Goal: Information Seeking & Learning: Check status

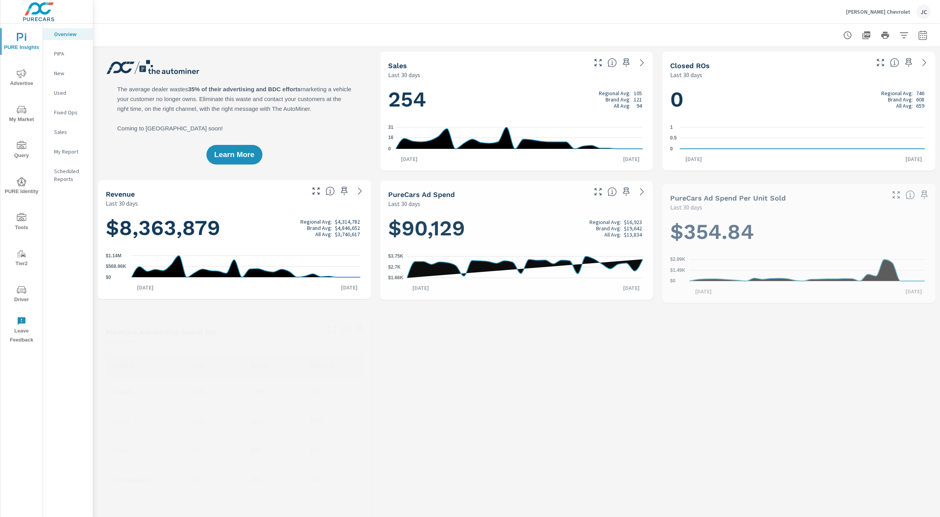
scroll to position [0, 0]
click at [22, 74] on icon "nav menu" at bounding box center [21, 73] width 9 height 9
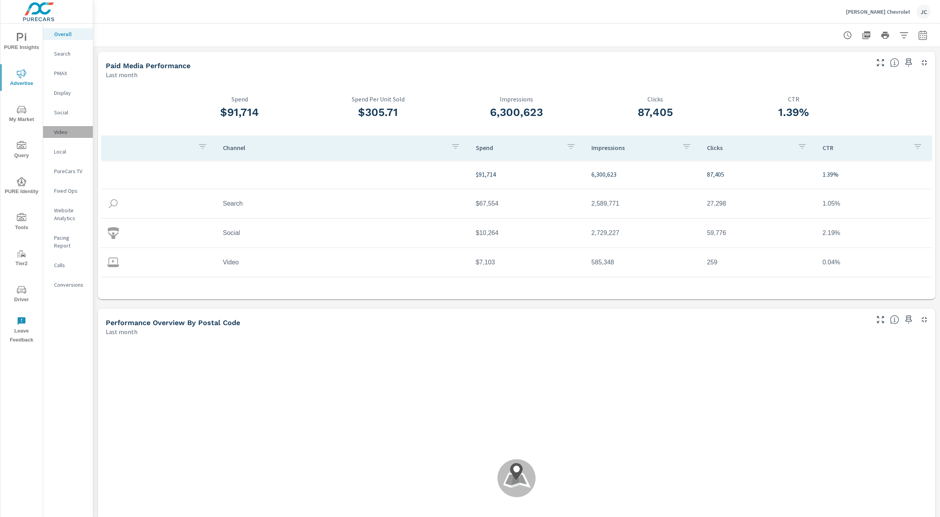
click at [71, 130] on p "Video" at bounding box center [70, 132] width 33 height 8
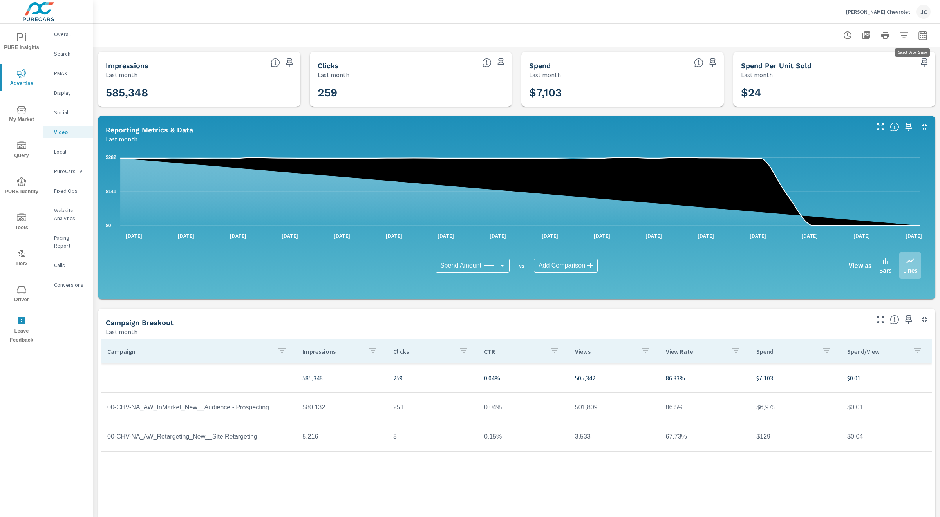
click at [920, 35] on icon "button" at bounding box center [922, 36] width 5 height 3
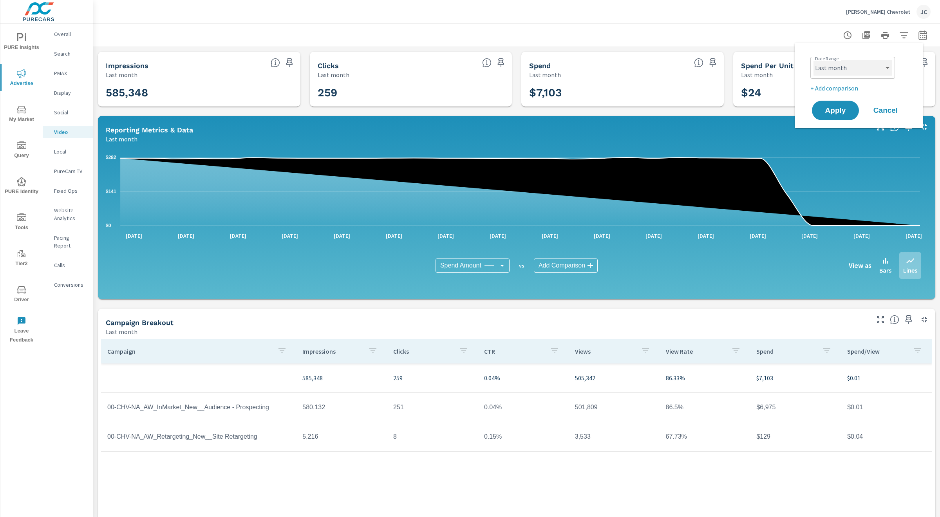
click at [854, 65] on select "Custom [DATE] Last week Last 7 days Last 14 days Last 30 days Last 45 days Last…" at bounding box center [853, 68] width 78 height 16
click at [814, 60] on select "Custom [DATE] Last week Last 7 days Last 14 days Last 30 days Last 45 days Last…" at bounding box center [853, 68] width 78 height 16
select select "custom"
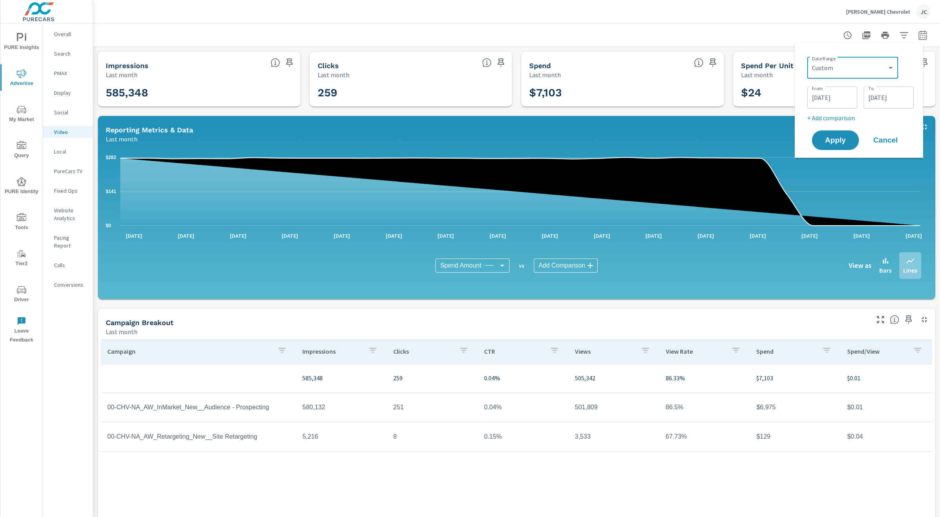
click at [838, 94] on input "[DATE]" at bounding box center [833, 98] width 44 height 16
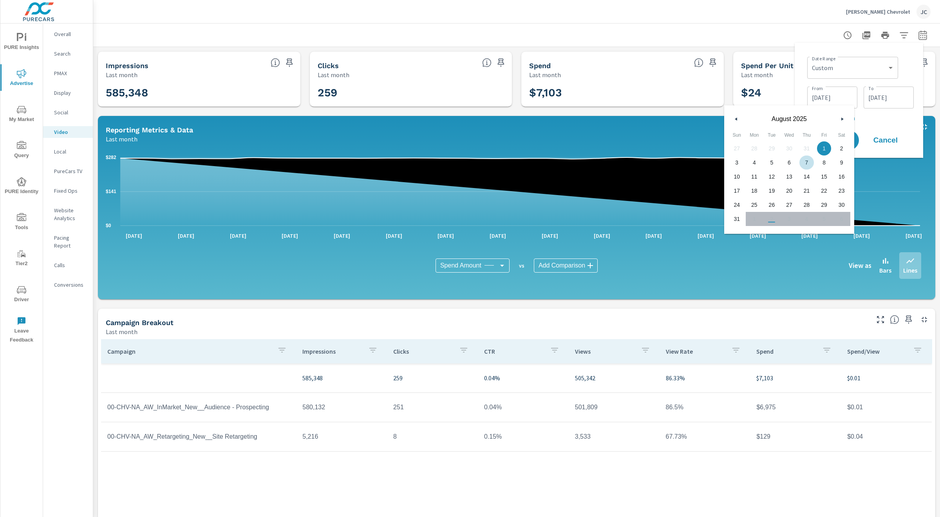
click at [738, 117] on button "button" at bounding box center [736, 118] width 9 height 9
click at [805, 148] on span "1" at bounding box center [807, 148] width 18 height 10
type input "[DATE]"
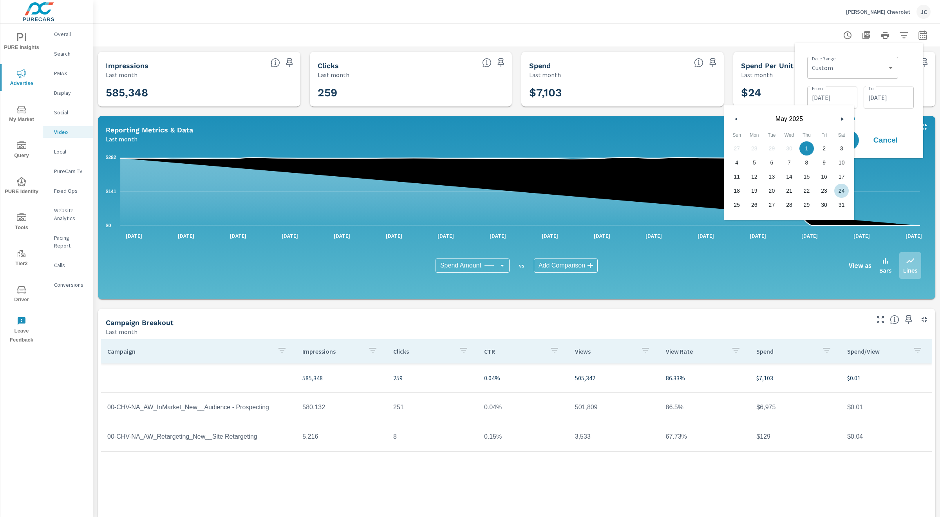
click at [898, 90] on input "[DATE]" at bounding box center [889, 98] width 44 height 16
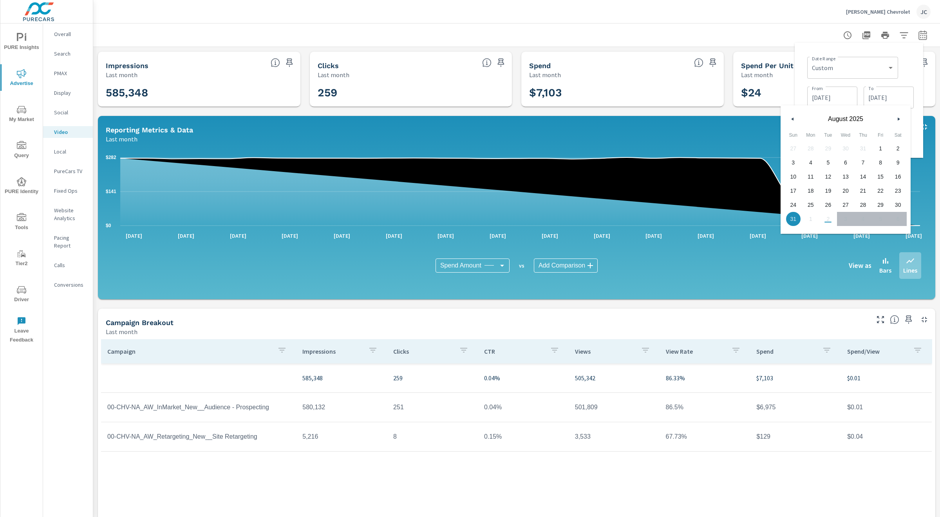
click at [792, 119] on icon "button" at bounding box center [792, 119] width 4 height 3
click at [792, 118] on icon "button" at bounding box center [792, 119] width 4 height 3
click at [896, 204] on span "31" at bounding box center [898, 205] width 18 height 10
type input "05/31/2025"
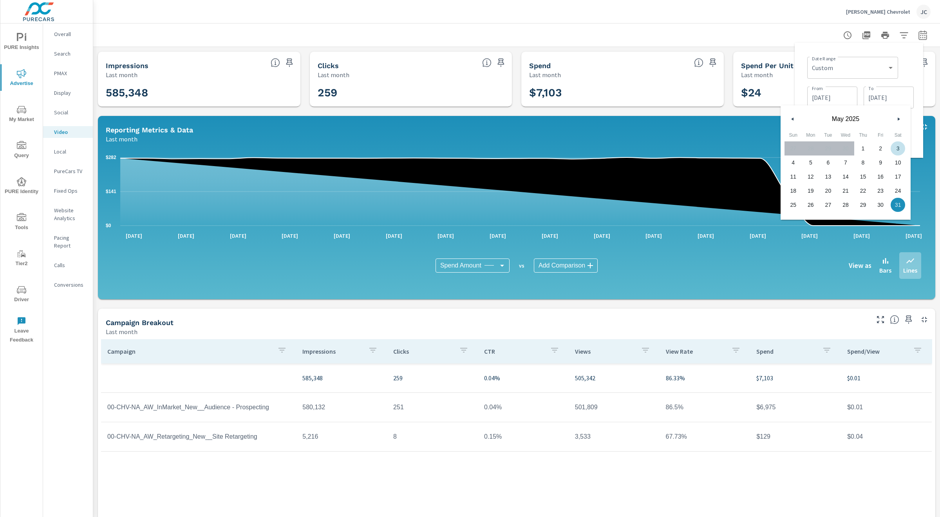
click at [912, 77] on div "Date Range Custom Yesterday Last week Last 7 days Last 14 days Last 30 days Las…" at bounding box center [860, 67] width 107 height 27
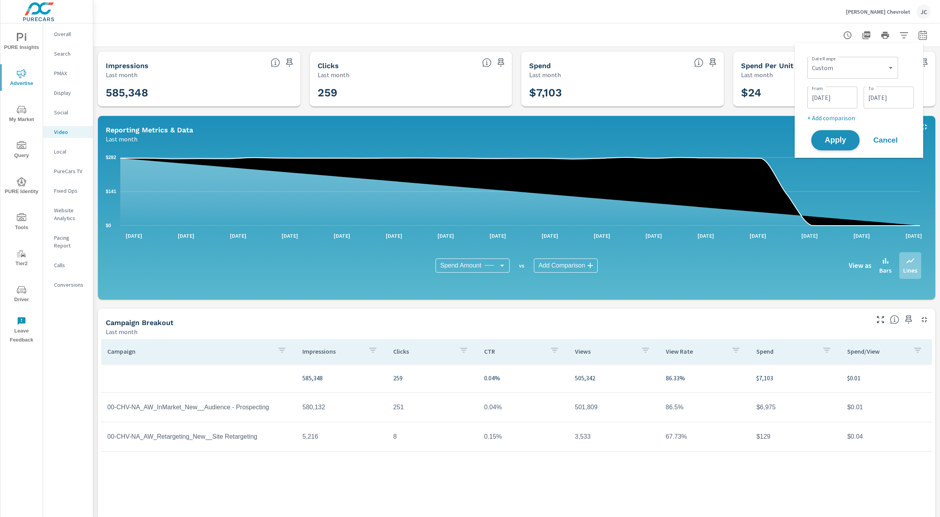
click at [852, 142] on button "Apply" at bounding box center [835, 140] width 49 height 20
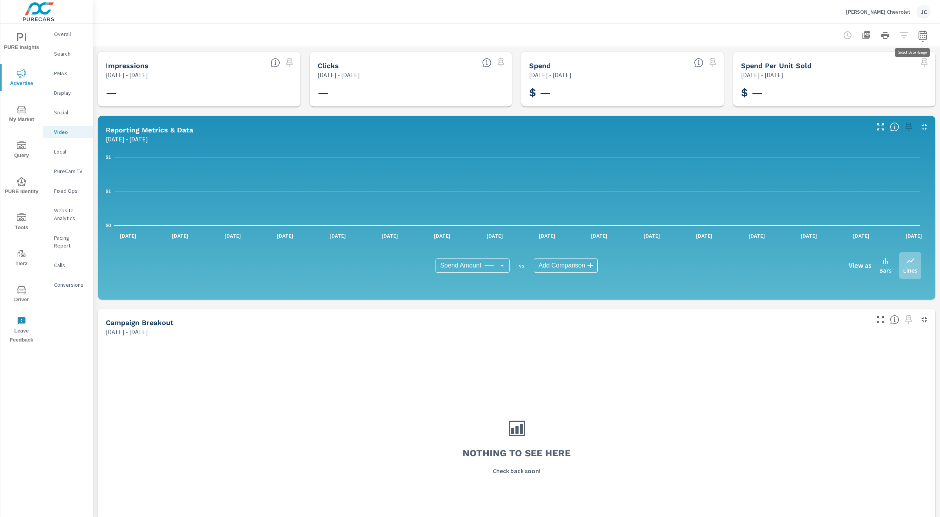
click at [919, 36] on icon "button" at bounding box center [923, 34] width 8 height 9
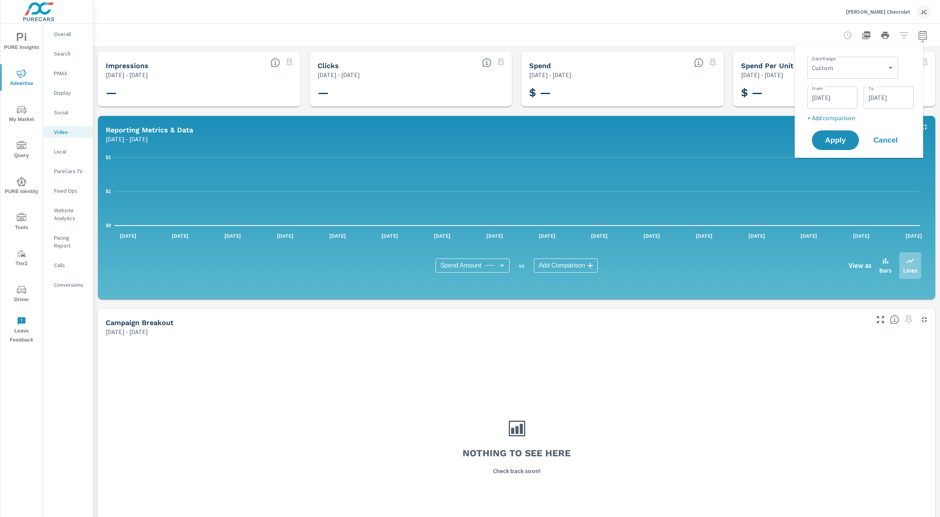
click at [854, 98] on input "[DATE]" at bounding box center [833, 98] width 44 height 16
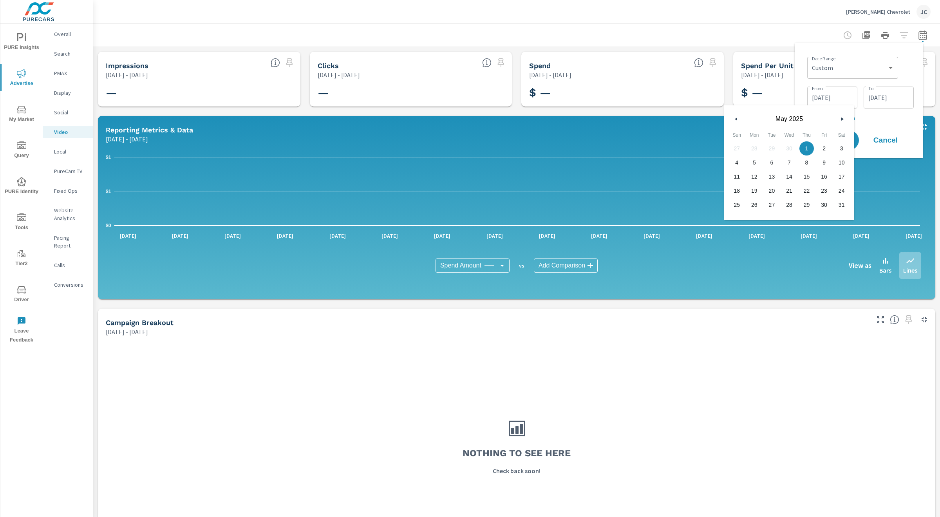
click at [840, 118] on button "button" at bounding box center [842, 118] width 9 height 9
click at [842, 118] on icon "button" at bounding box center [843, 119] width 4 height 3
click at [874, 100] on input "05/31/2025" at bounding box center [889, 98] width 44 height 16
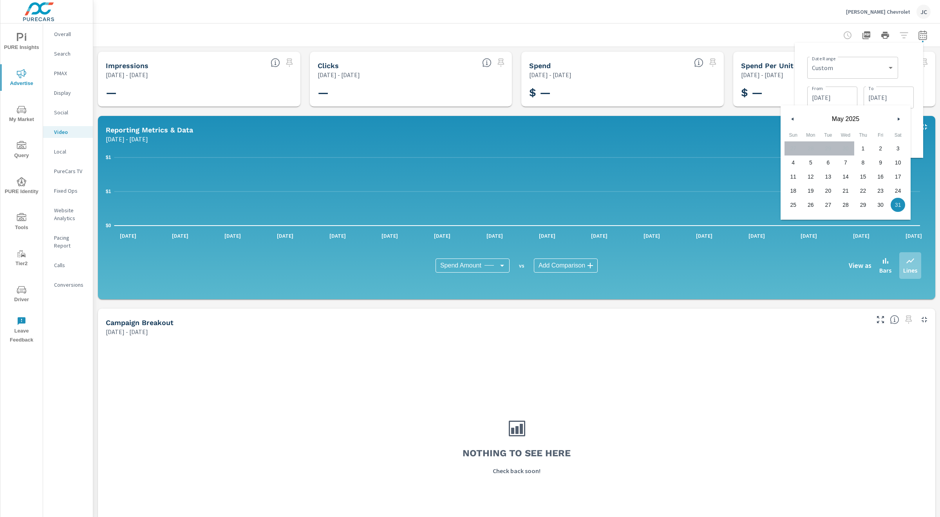
click at [896, 115] on button "button" at bounding box center [898, 118] width 9 height 9
click at [813, 203] on span "30" at bounding box center [811, 205] width 18 height 10
type input "[DATE]"
click at [840, 98] on input "[DATE]" at bounding box center [833, 98] width 44 height 16
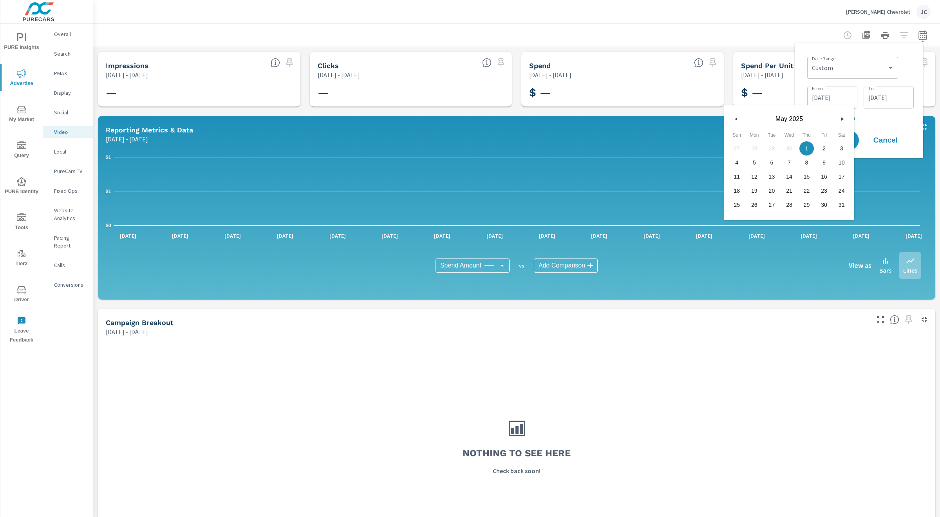
click at [841, 118] on icon "button" at bounding box center [843, 119] width 4 height 3
click at [740, 148] on span "1" at bounding box center [737, 148] width 18 height 10
type input "[DATE]"
click at [872, 119] on p "+ Add comparison" at bounding box center [860, 117] width 107 height 9
select select "Previous period"
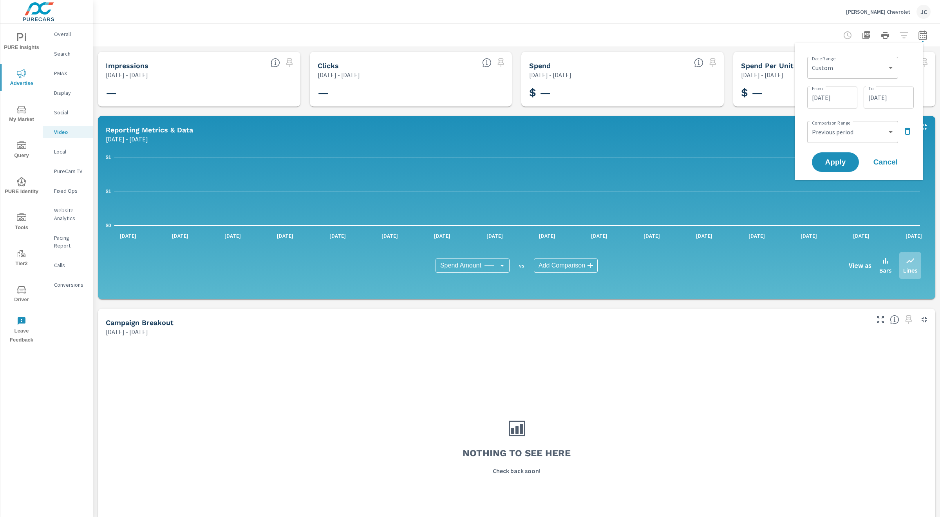
click at [907, 130] on icon "button" at bounding box center [907, 131] width 5 height 7
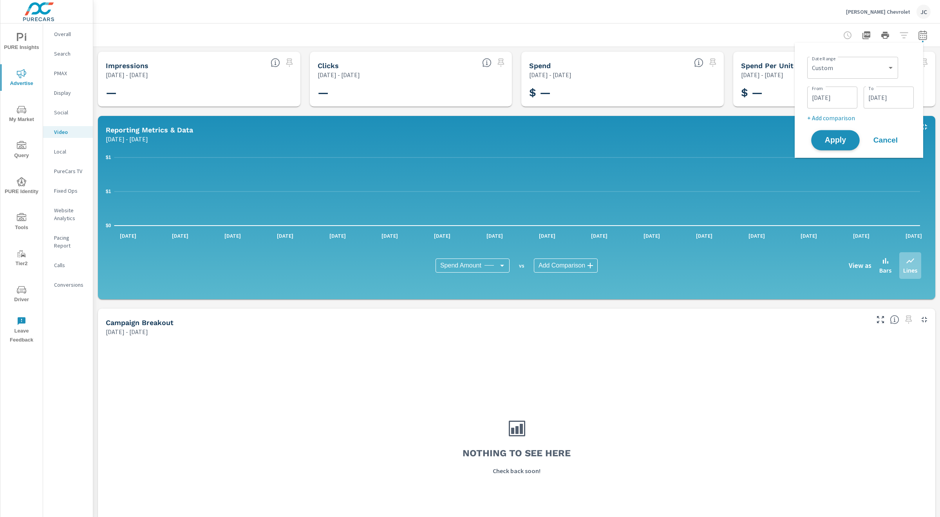
click at [823, 141] on span "Apply" at bounding box center [836, 140] width 32 height 7
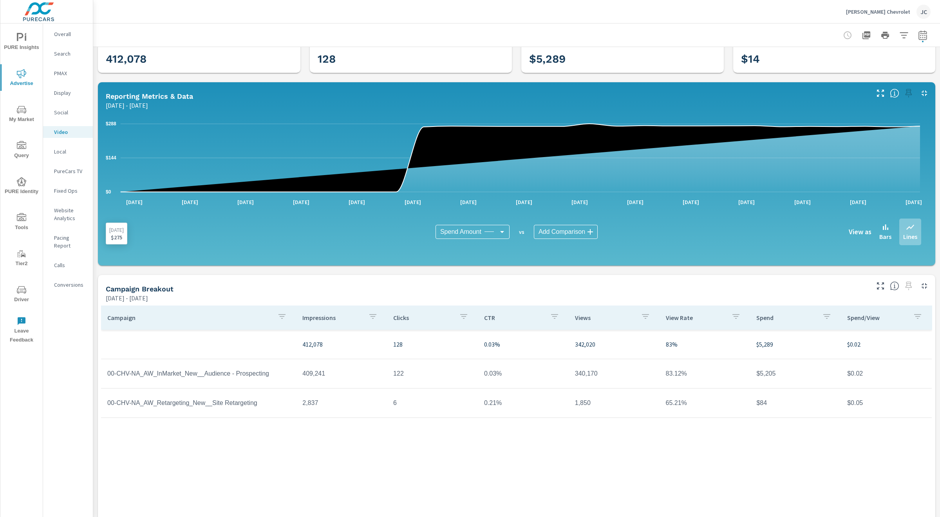
scroll to position [31, 0]
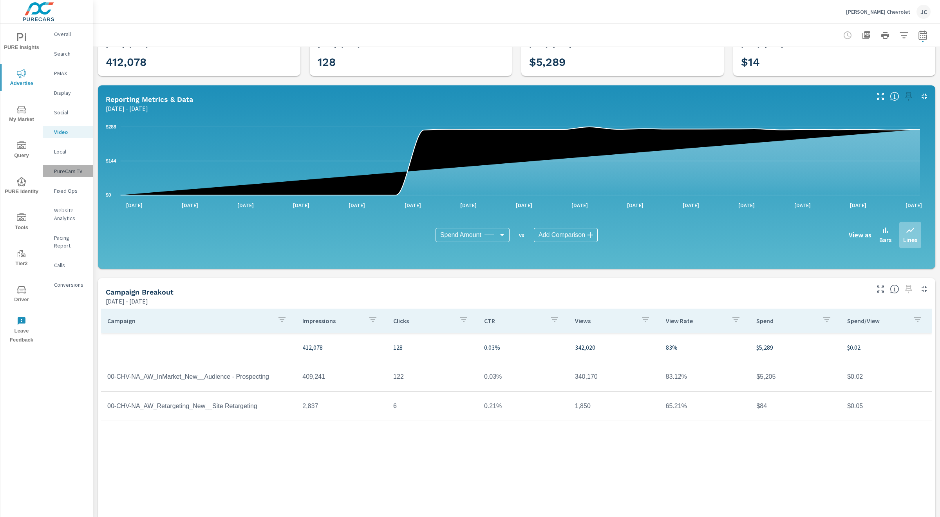
click at [69, 169] on p "PureCars TV" at bounding box center [70, 171] width 33 height 8
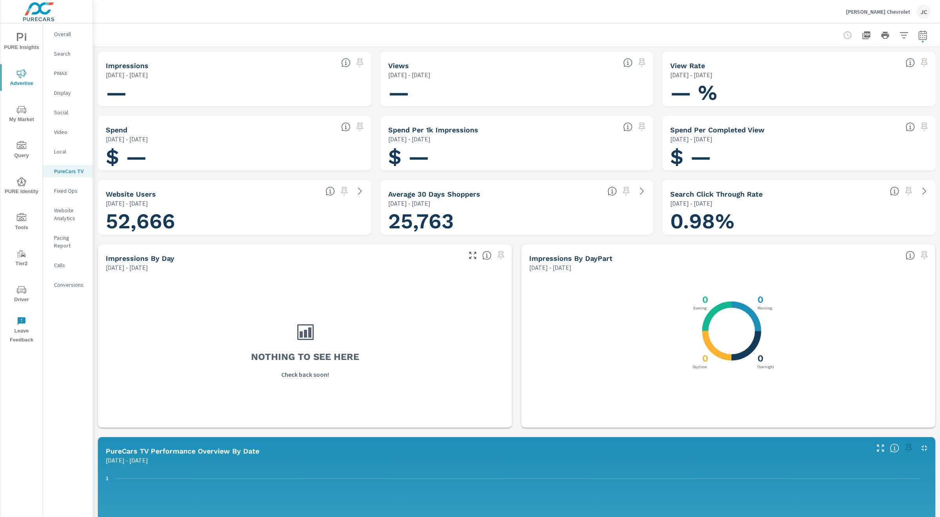
click at [920, 37] on icon "button" at bounding box center [922, 36] width 5 height 3
click at [835, 140] on span "Apply" at bounding box center [836, 140] width 32 height 7
click at [918, 37] on icon "button" at bounding box center [922, 35] width 9 height 9
click at [845, 96] on input "[DATE]" at bounding box center [833, 98] width 44 height 16
click at [842, 121] on button "button" at bounding box center [842, 118] width 9 height 9
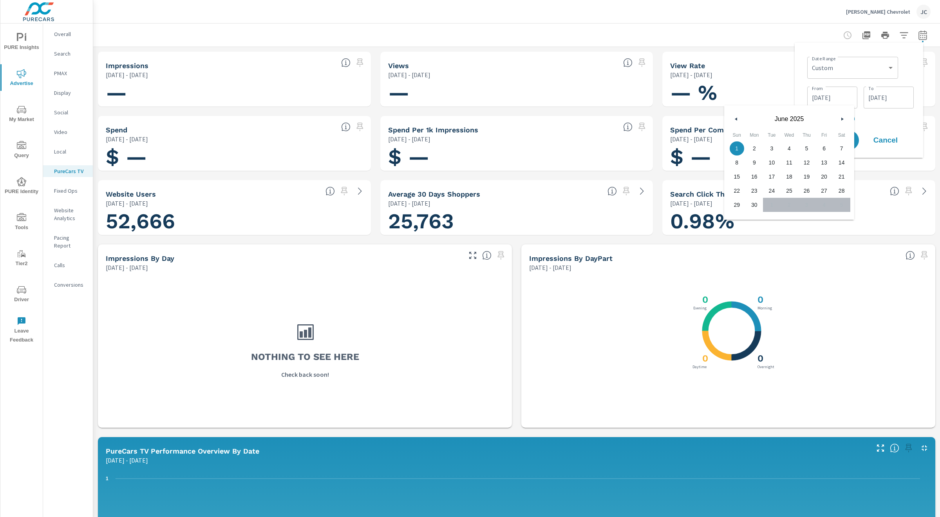
click at [843, 119] on icon "button" at bounding box center [843, 119] width 4 height 3
click at [842, 116] on button "button" at bounding box center [842, 118] width 9 height 9
click at [887, 98] on input "[DATE]" at bounding box center [889, 98] width 44 height 16
click at [898, 120] on icon "button" at bounding box center [900, 119] width 4 height 3
click at [830, 148] on span "1" at bounding box center [829, 148] width 18 height 10
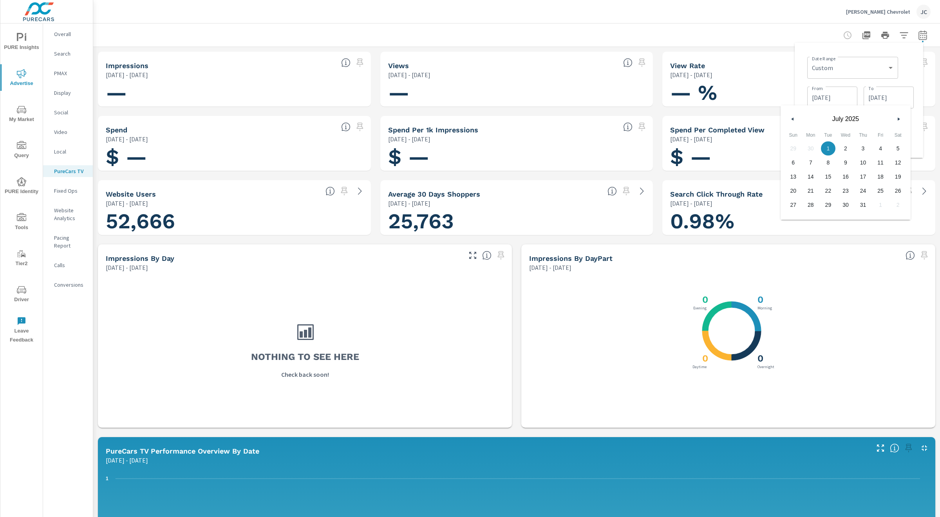
click at [865, 206] on span "31" at bounding box center [863, 205] width 18 height 10
type input "[DATE]"
click at [842, 101] on input "[DATE]" at bounding box center [833, 98] width 44 height 16
click at [839, 117] on button "button" at bounding box center [842, 118] width 9 height 9
click at [774, 149] on span "1" at bounding box center [772, 148] width 18 height 10
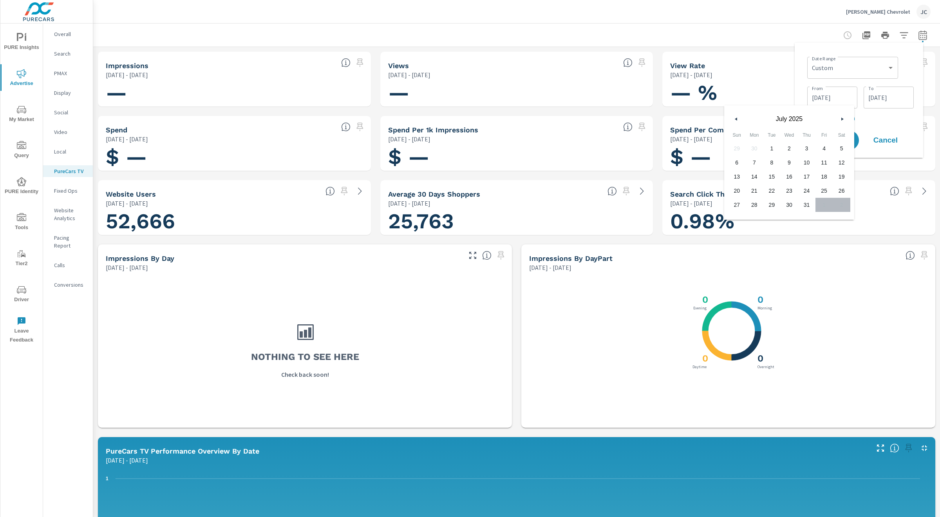
type input "[DATE]"
click at [869, 122] on p "+ Add comparison" at bounding box center [860, 117] width 107 height 9
select select "Previous period"
click at [832, 162] on span "Apply" at bounding box center [836, 162] width 32 height 7
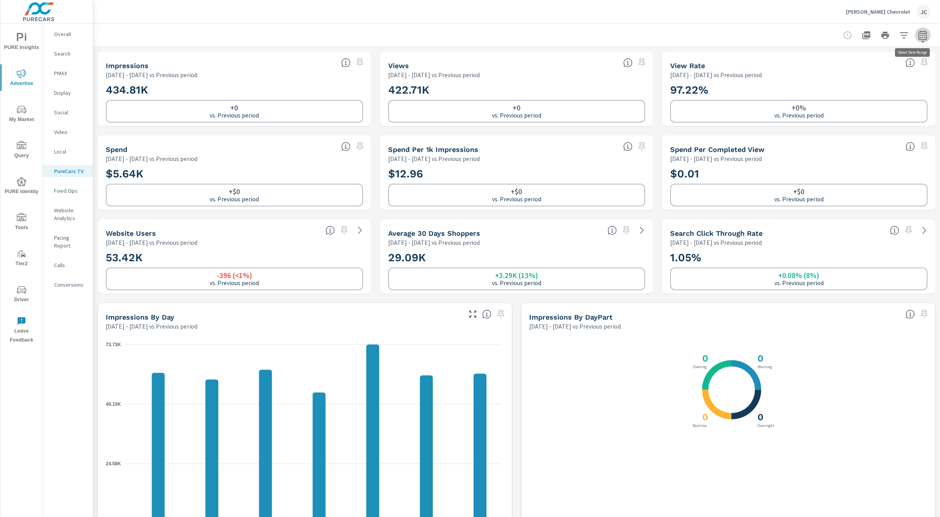
click at [918, 38] on icon "button" at bounding box center [922, 35] width 9 height 9
select select "Previous period"
click at [840, 100] on input "[DATE]" at bounding box center [833, 98] width 44 height 16
click at [831, 259] on h2 "1.05%" at bounding box center [798, 258] width 257 height 14
click at [906, 130] on icon "button" at bounding box center [907, 131] width 9 height 9
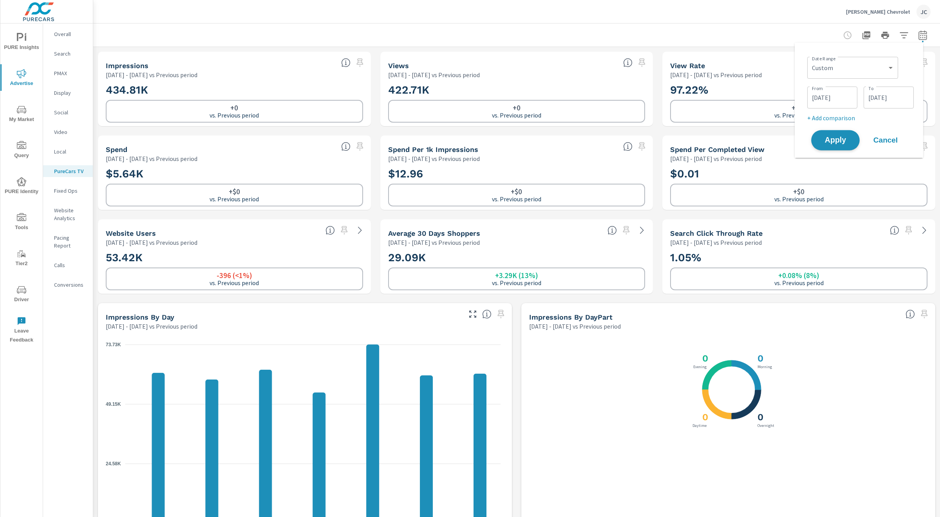
click at [846, 139] on span "Apply" at bounding box center [836, 140] width 32 height 7
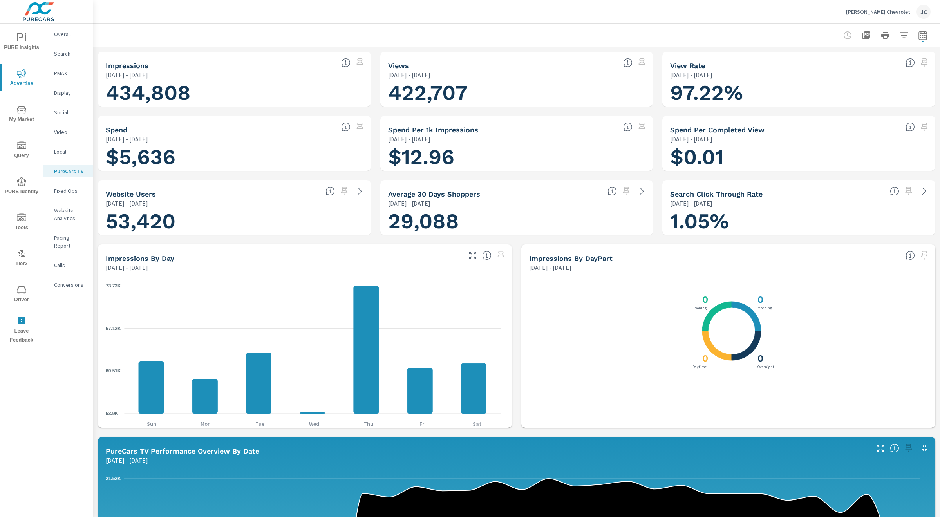
click at [25, 293] on icon "nav menu" at bounding box center [21, 289] width 9 height 9
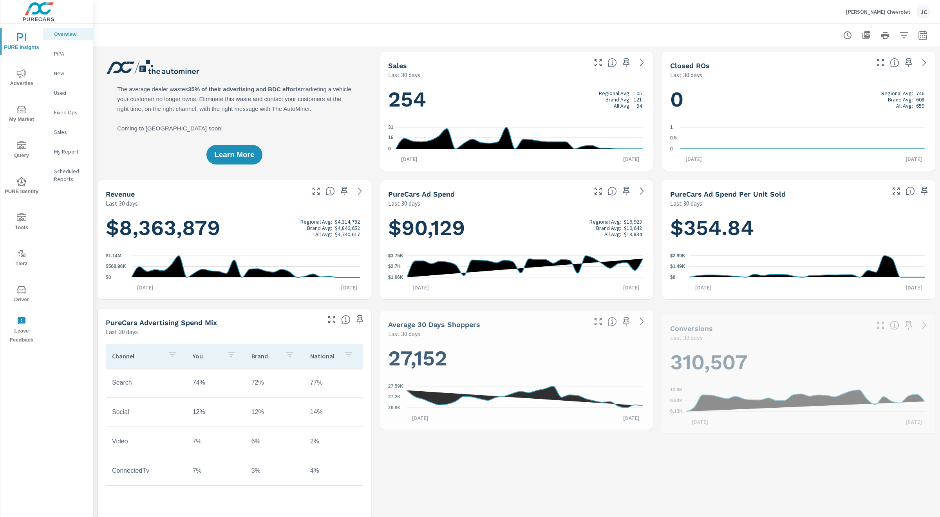
scroll to position [0, 0]
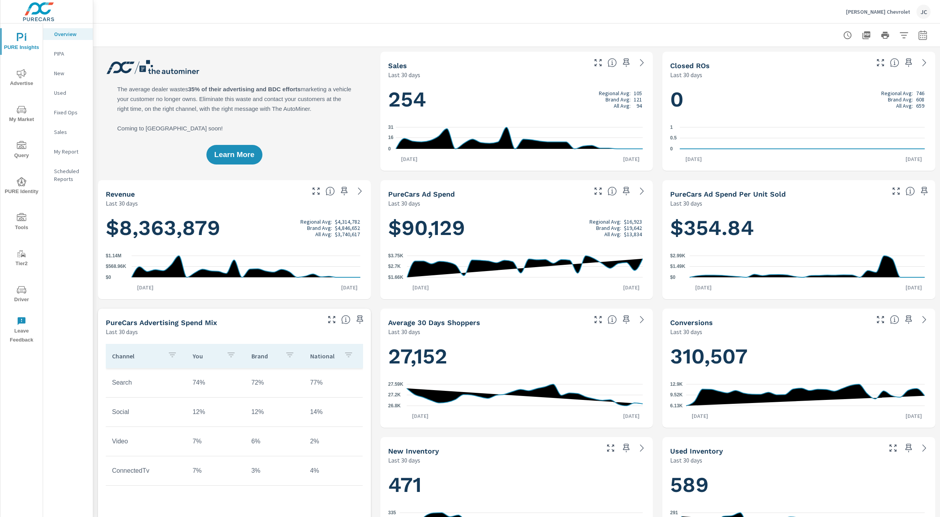
click at [21, 76] on icon "nav menu" at bounding box center [21, 73] width 9 height 9
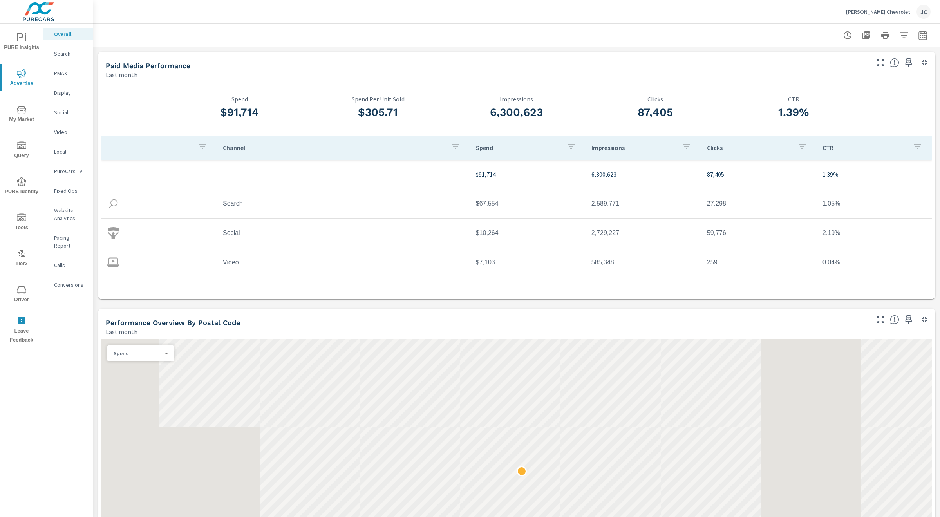
click at [72, 172] on p "PureCars TV" at bounding box center [70, 171] width 33 height 8
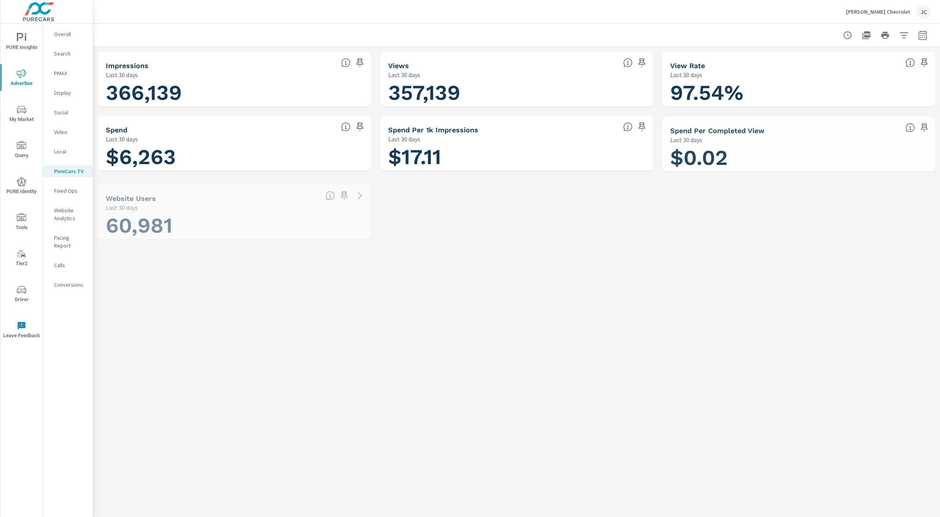
scroll to position [0, 0]
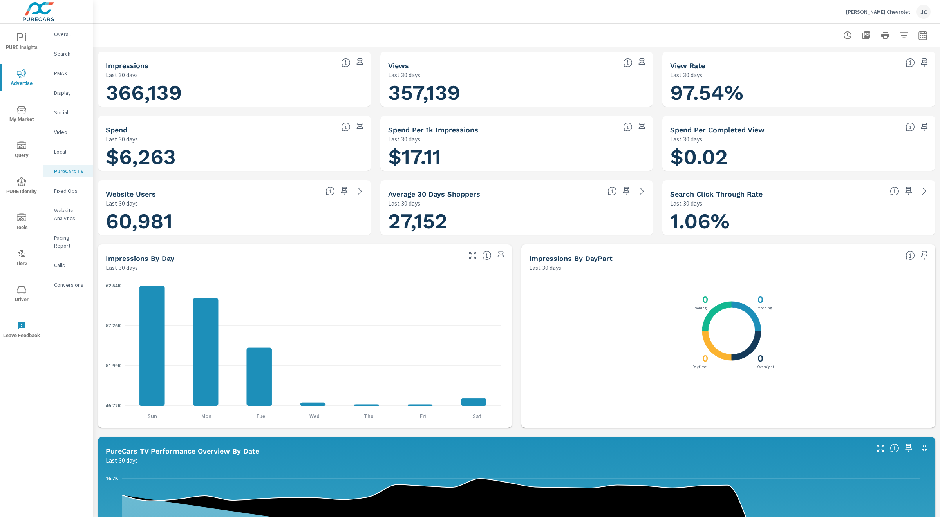
click at [918, 36] on icon "button" at bounding box center [922, 35] width 9 height 9
click at [871, 70] on select "Custom [DATE] Last week Last 7 days Last 14 days Last 30 days Last 45 days Last…" at bounding box center [853, 68] width 78 height 16
click at [814, 60] on select "Custom [DATE] Last week Last 7 days Last 14 days Last 30 days Last 45 days Last…" at bounding box center [853, 68] width 78 height 16
select select "custom"
click at [830, 105] on input "[DATE]" at bounding box center [833, 98] width 44 height 16
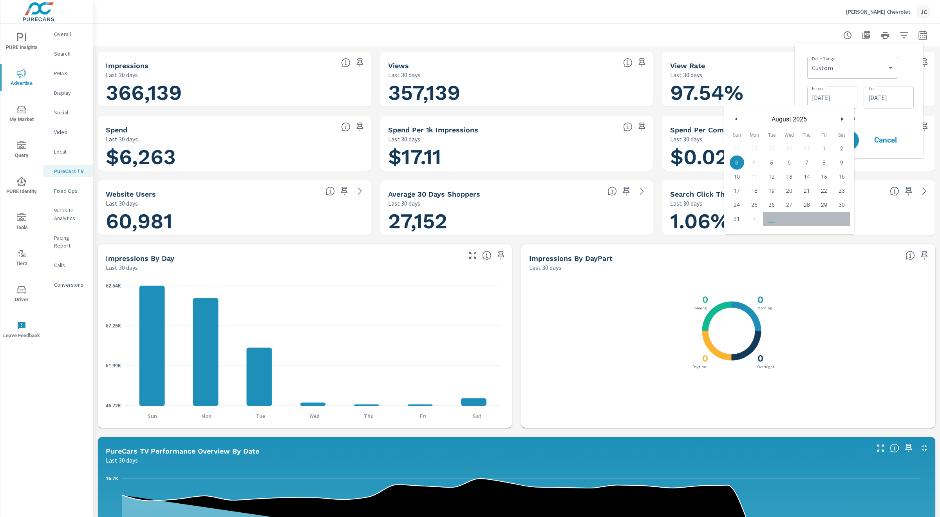
click at [738, 117] on button "button" at bounding box center [736, 118] width 9 height 9
click at [739, 118] on button "button" at bounding box center [736, 118] width 9 height 9
click at [808, 145] on span "1" at bounding box center [807, 148] width 18 height 10
type input "[DATE]"
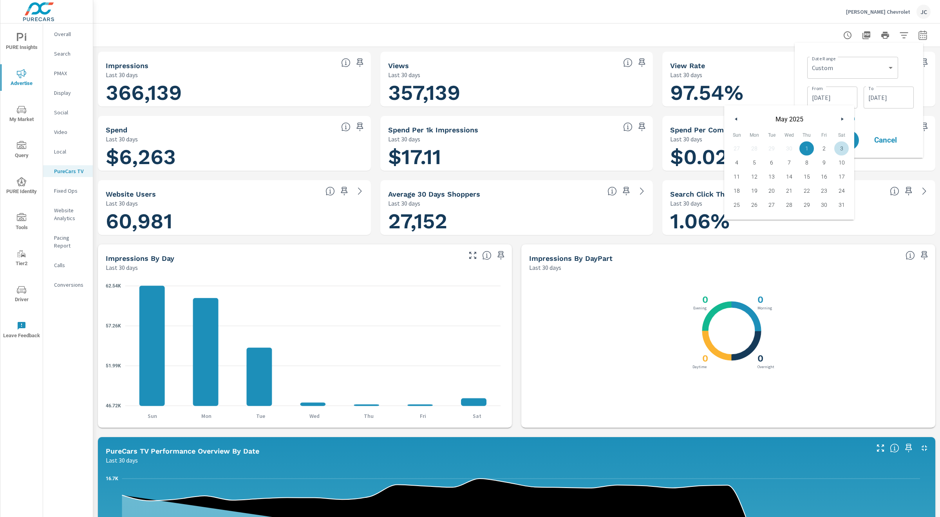
click at [909, 120] on p "+ Add comparison" at bounding box center [860, 117] width 107 height 9
select select "Previous period"
click at [825, 160] on span "Apply" at bounding box center [836, 162] width 32 height 7
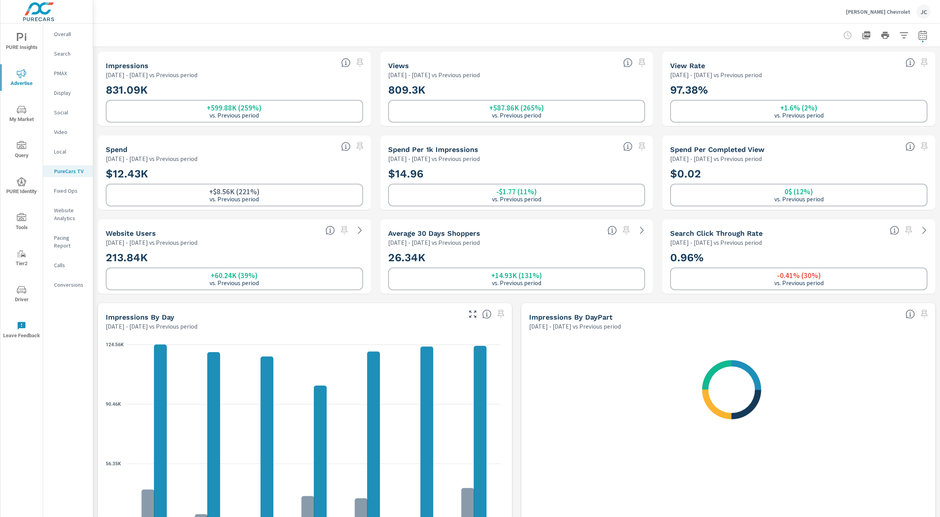
scroll to position [0, 0]
click at [918, 36] on icon "button" at bounding box center [922, 35] width 9 height 9
select select "Previous period"
click at [912, 132] on button "button" at bounding box center [907, 131] width 13 height 13
click at [849, 138] on span "Apply" at bounding box center [836, 140] width 32 height 7
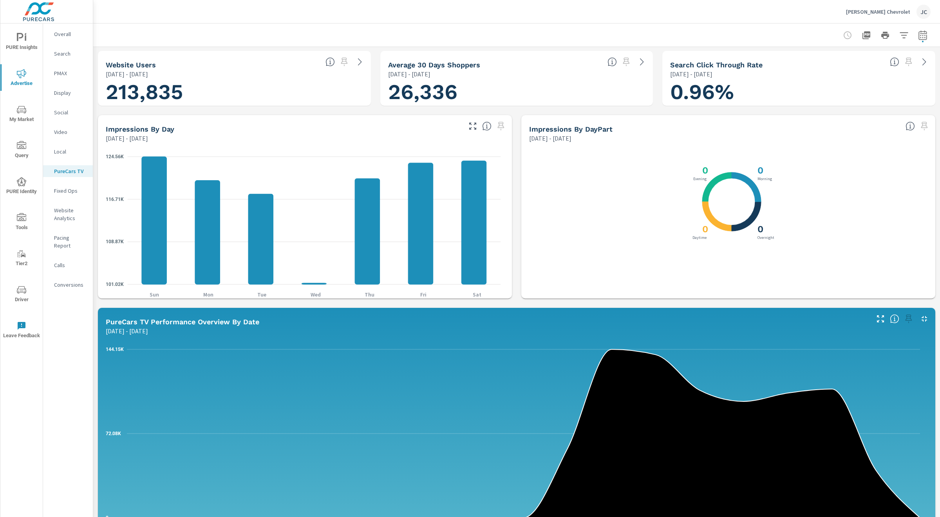
scroll to position [294, 0]
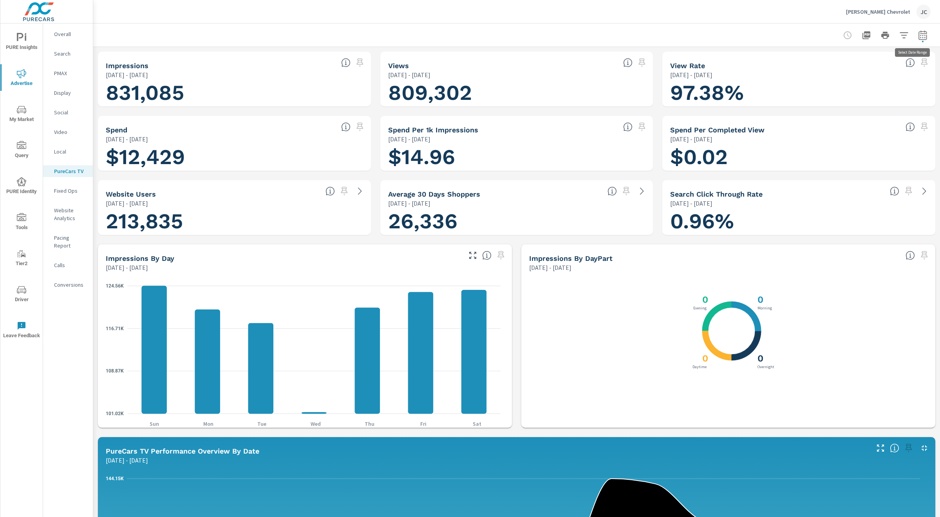
click at [919, 37] on icon "button" at bounding box center [923, 34] width 8 height 9
click at [836, 100] on input "[DATE]" at bounding box center [833, 98] width 44 height 16
click at [845, 118] on button "button" at bounding box center [842, 118] width 9 height 9
click at [844, 117] on button "button" at bounding box center [842, 118] width 9 height 9
click at [775, 149] on span "1" at bounding box center [772, 148] width 18 height 10
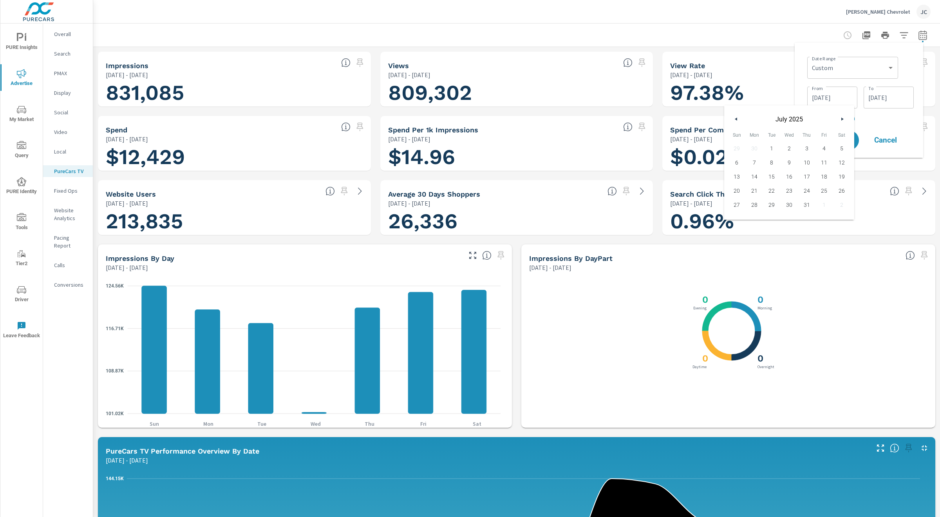
type input "[DATE]"
drag, startPoint x: 901, startPoint y: 98, endPoint x: 896, endPoint y: 103, distance: 6.7
click at [901, 99] on input "[DATE]" at bounding box center [889, 98] width 44 height 16
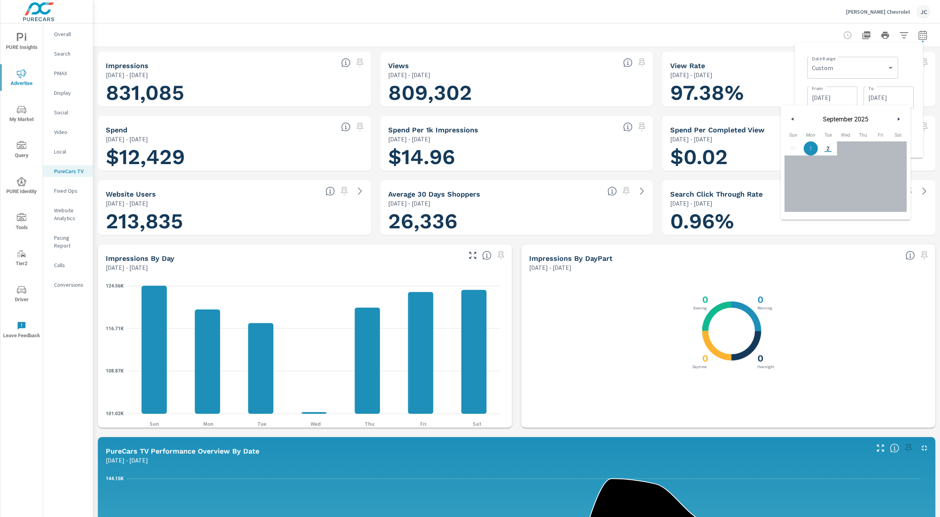
click at [790, 116] on button "button" at bounding box center [792, 118] width 9 height 9
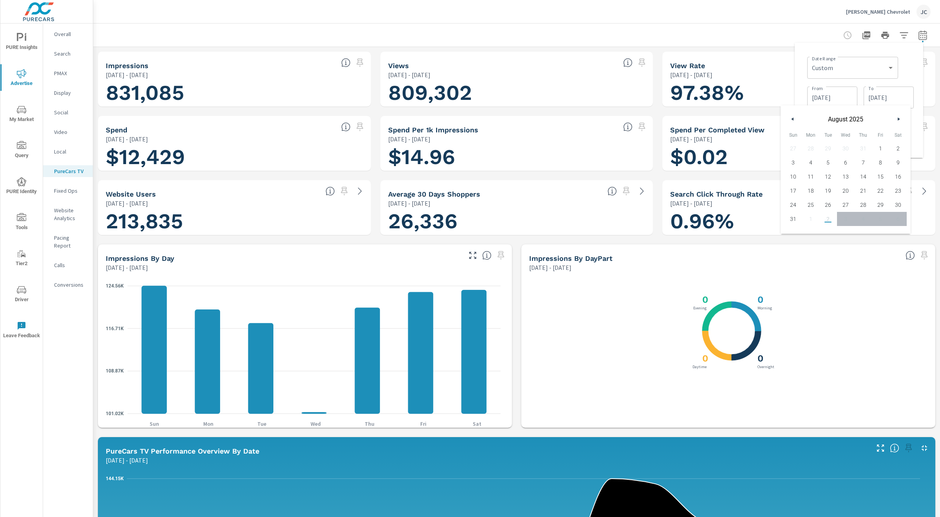
click at [790, 116] on button "button" at bounding box center [792, 118] width 9 height 9
click at [865, 203] on span "31" at bounding box center [863, 205] width 18 height 10
type input "[DATE]"
click at [920, 98] on div "Date Range Custom [DATE] Last week Last 7 days Last 14 days Last 30 days Last 4…" at bounding box center [859, 100] width 128 height 115
click at [821, 138] on span "Apply" at bounding box center [836, 140] width 32 height 7
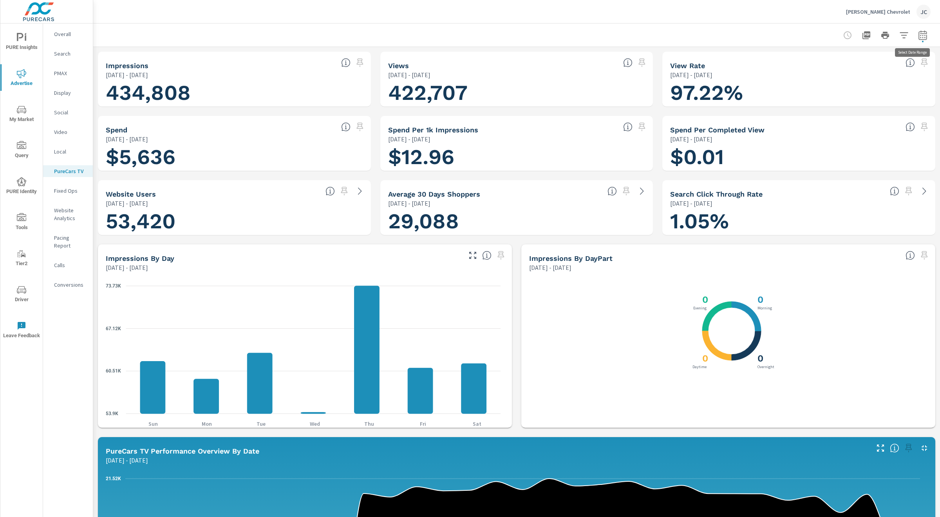
click at [919, 39] on icon "button" at bounding box center [923, 34] width 8 height 9
click at [850, 98] on input "[DATE]" at bounding box center [833, 98] width 44 height 16
click at [906, 95] on input "[DATE]" at bounding box center [889, 98] width 44 height 16
click at [906, 94] on input "[DATE]" at bounding box center [889, 98] width 44 height 16
click at [902, 90] on div "[DATE] To" at bounding box center [889, 98] width 50 height 22
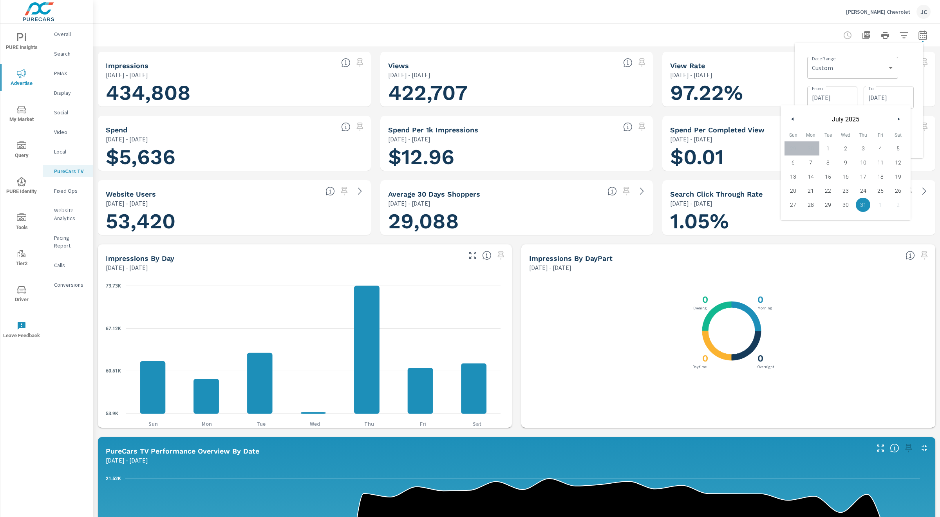
click at [900, 117] on button "button" at bounding box center [898, 118] width 9 height 9
click at [792, 218] on span "31" at bounding box center [794, 219] width 18 height 10
type input "[DATE]"
click at [830, 94] on input "[DATE]" at bounding box center [833, 98] width 44 height 16
click at [845, 119] on button "button" at bounding box center [842, 118] width 9 height 9
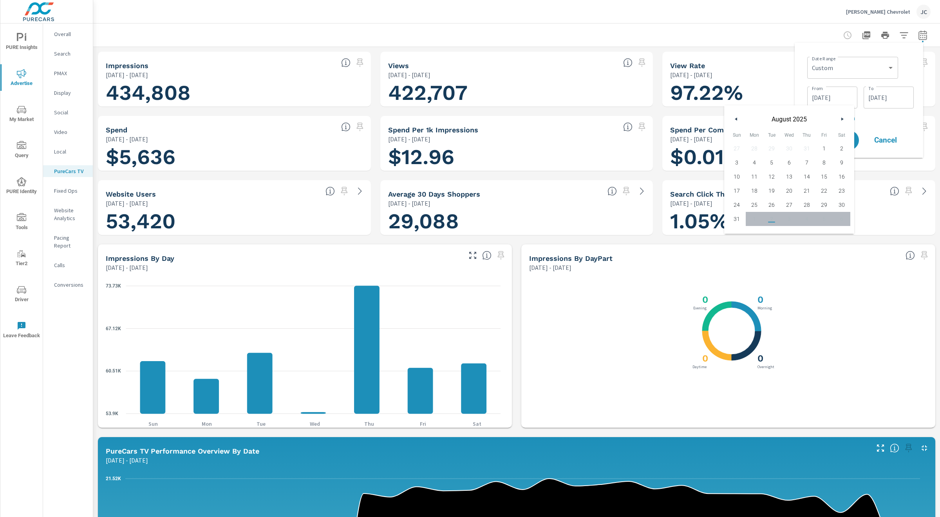
click at [827, 144] on span "1" at bounding box center [825, 148] width 18 height 10
type input "[DATE]"
click at [897, 127] on div "Date Range Custom [DATE] Last week Last 7 days Last 14 days Last 30 days Last 4…" at bounding box center [859, 100] width 116 height 103
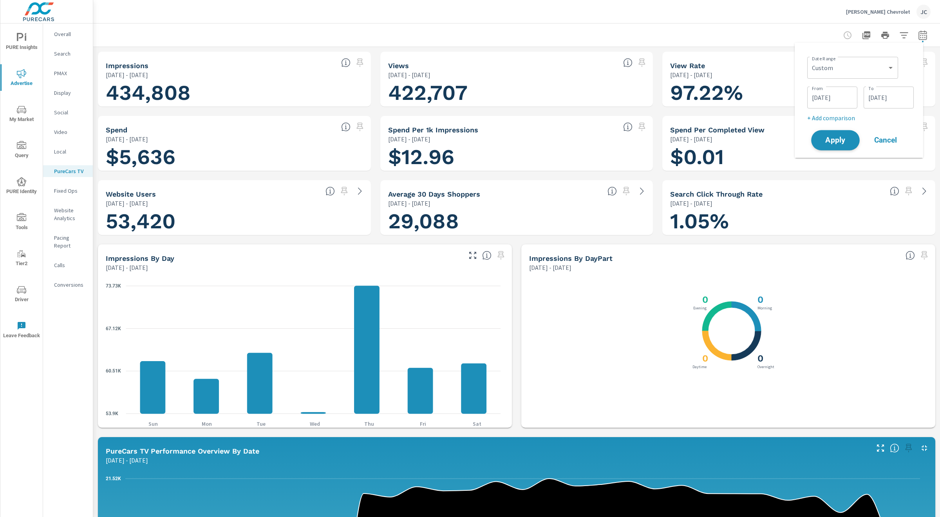
click at [836, 143] on span "Apply" at bounding box center [836, 140] width 32 height 7
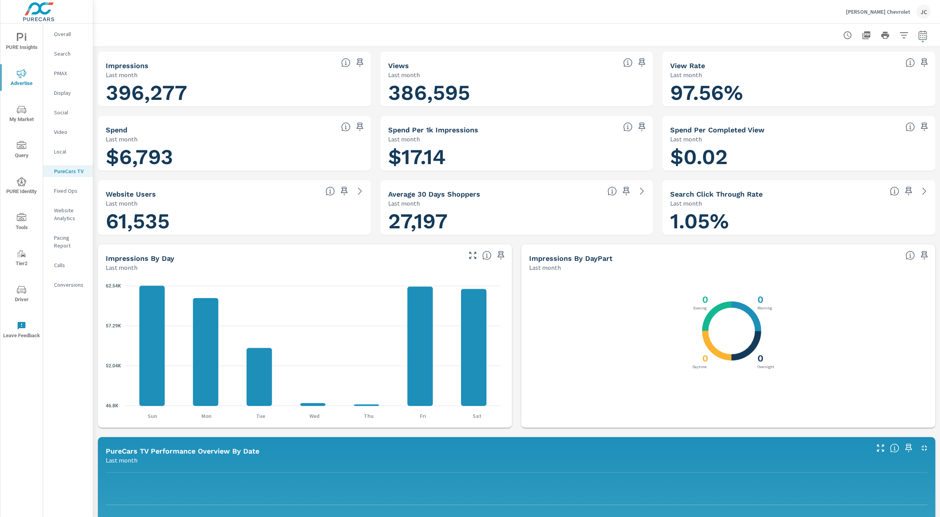
scroll to position [0, 0]
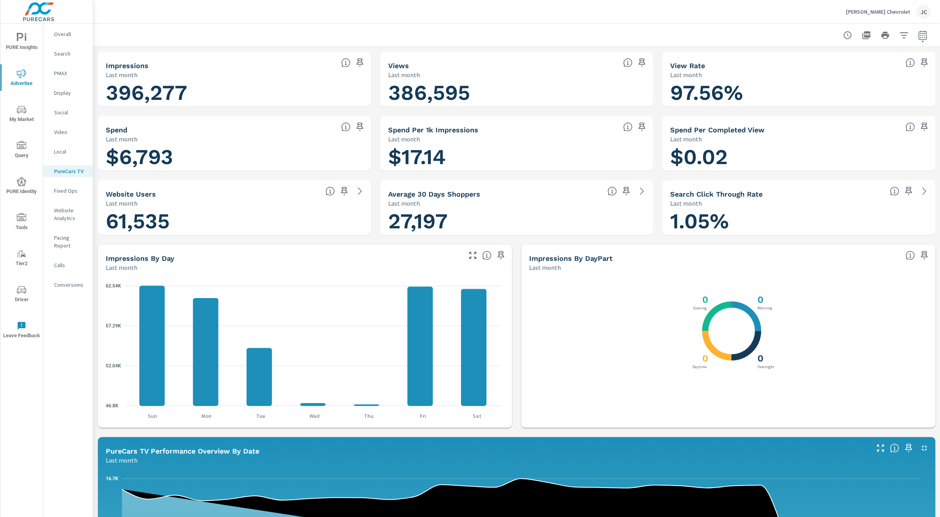
click at [919, 35] on icon "button" at bounding box center [923, 34] width 8 height 9
click at [860, 72] on select "Custom [DATE] Last week Last 7 days Last 14 days Last 30 days Last 45 days Last…" at bounding box center [853, 68] width 78 height 16
click at [814, 60] on select "Custom [DATE] Last week Last 7 days Last 14 days Last 30 days Last 45 days Last…" at bounding box center [853, 68] width 78 height 16
select select "custom"
click at [838, 98] on input "[DATE]" at bounding box center [833, 98] width 44 height 16
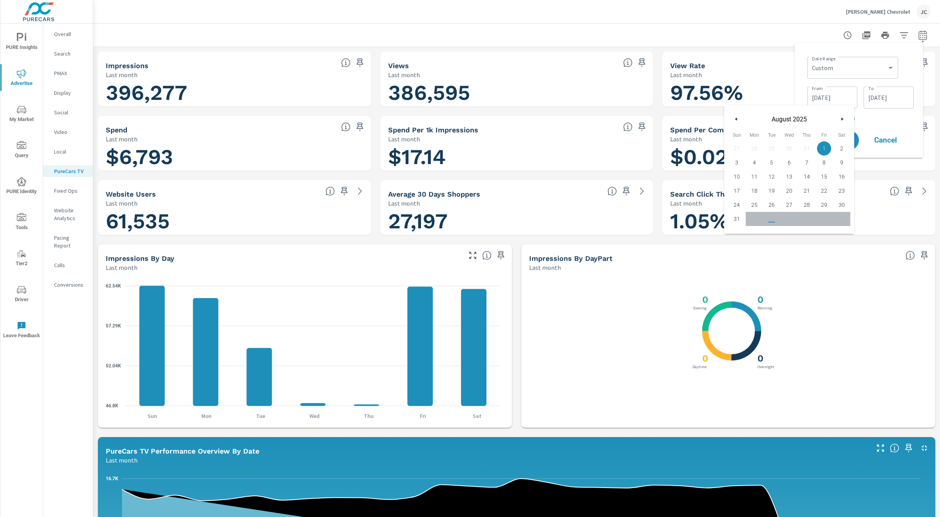
click at [736, 118] on icon "button" at bounding box center [735, 119] width 4 height 3
click at [772, 151] on span "1" at bounding box center [772, 148] width 18 height 10
type input "[DATE]"
click at [874, 98] on input "[DATE]" at bounding box center [889, 98] width 44 height 16
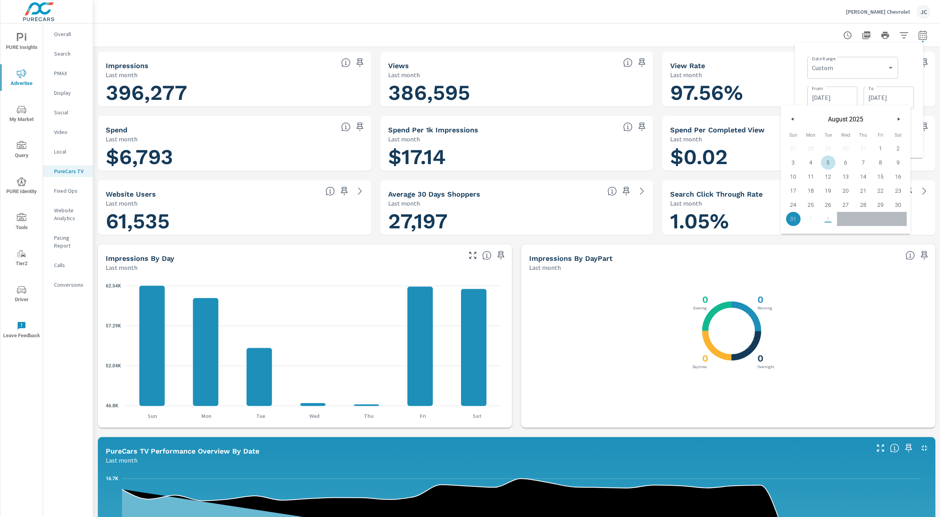
click at [795, 118] on button "button" at bounding box center [792, 118] width 9 height 9
click at [865, 196] on span "24" at bounding box center [863, 191] width 18 height 10
click at [864, 202] on span "31" at bounding box center [863, 205] width 18 height 10
type input "[DATE]"
click at [825, 257] on div "Impressions by DayPart" at bounding box center [714, 258] width 370 height 9
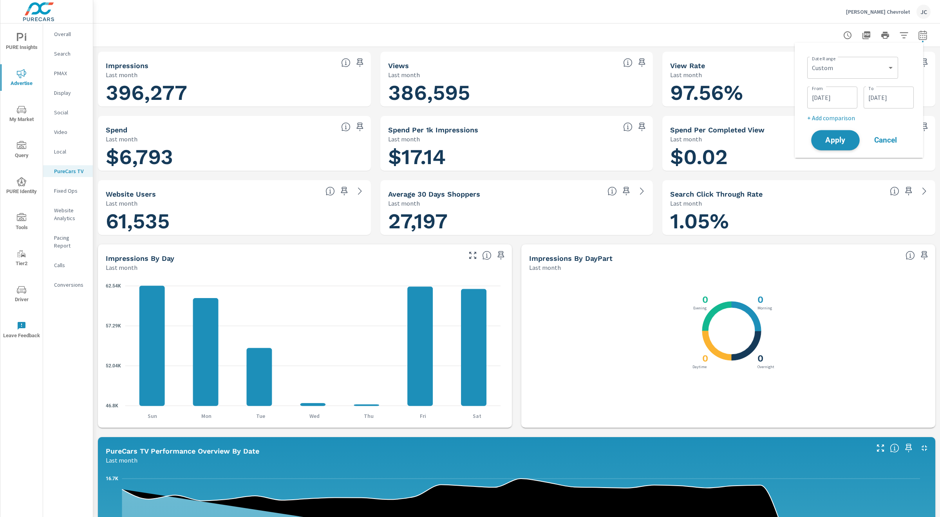
click at [840, 138] on span "Apply" at bounding box center [836, 140] width 32 height 7
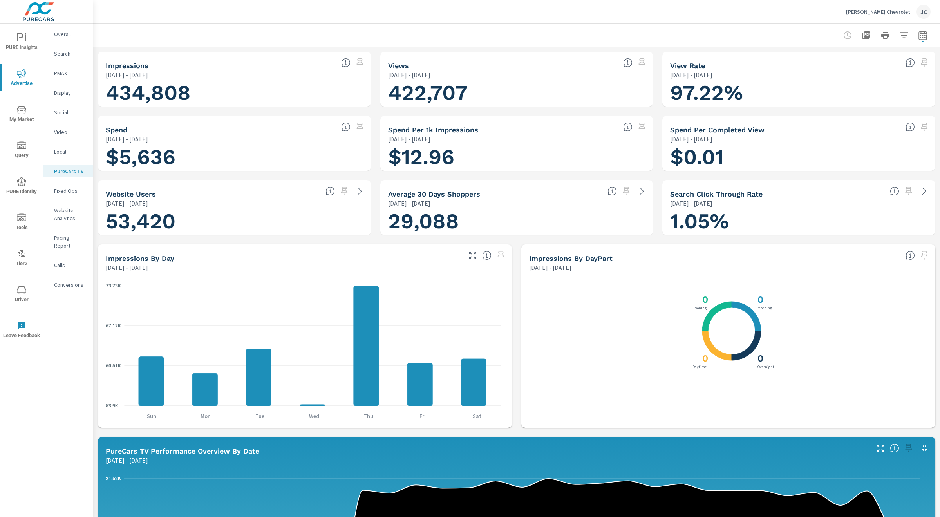
click at [60, 132] on p "Video" at bounding box center [70, 132] width 33 height 8
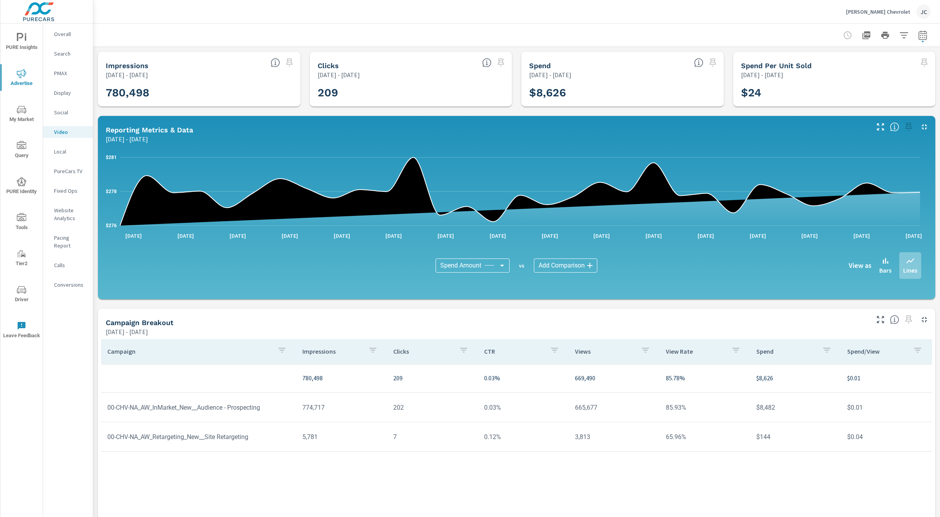
click at [920, 37] on icon "button" at bounding box center [922, 36] width 5 height 3
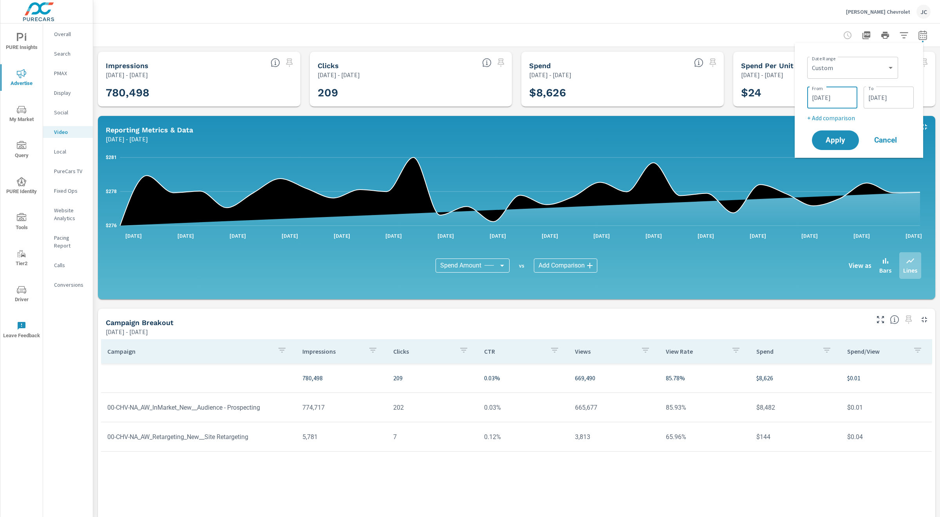
click at [846, 98] on input "[DATE]" at bounding box center [833, 98] width 44 height 16
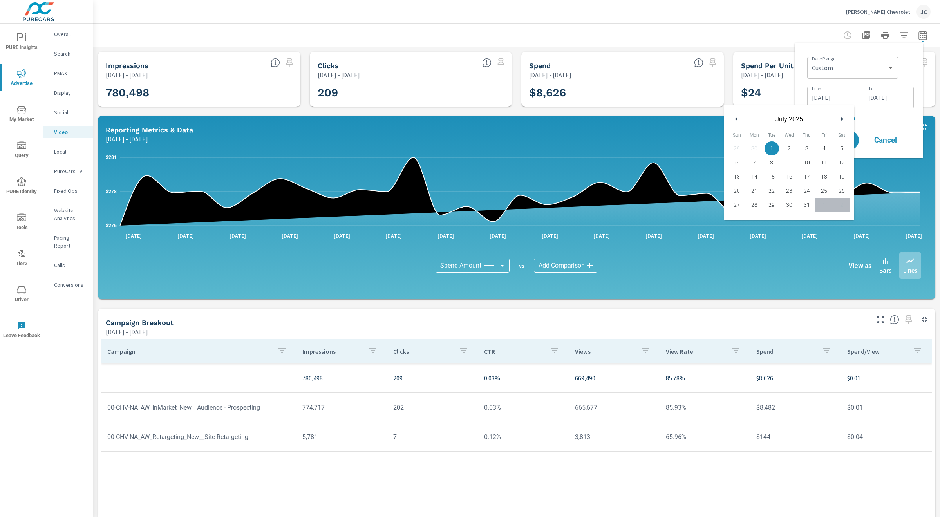
click at [739, 118] on button "button" at bounding box center [736, 118] width 9 height 9
click at [739, 147] on span "1" at bounding box center [737, 148] width 18 height 10
type input "[DATE]"
click at [899, 104] on input "[DATE]" at bounding box center [889, 98] width 44 height 16
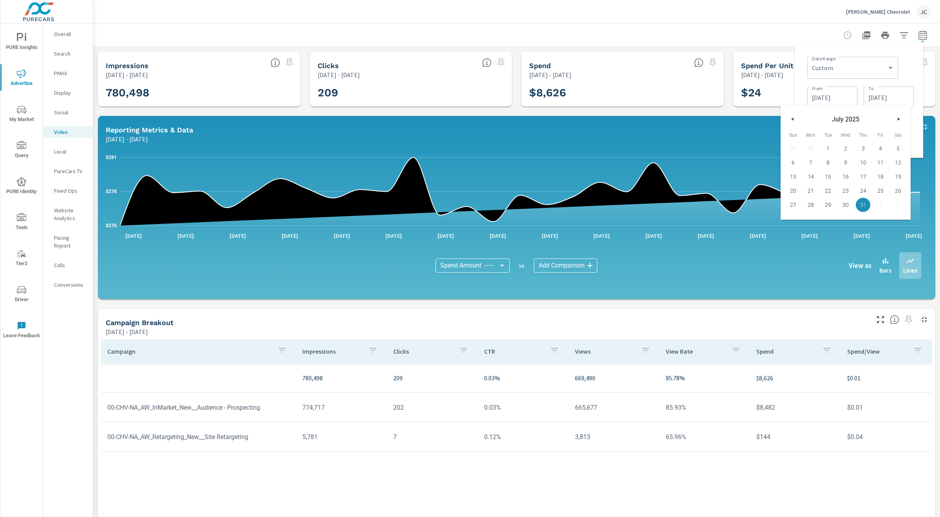
click at [794, 118] on button "button" at bounding box center [792, 118] width 9 height 9
click at [814, 204] on span "30" at bounding box center [811, 205] width 18 height 10
type input "[DATE]"
click at [920, 127] on div "Date Range Custom [DATE] Last week Last 7 days Last 14 days Last 30 days Last 4…" at bounding box center [859, 100] width 128 height 115
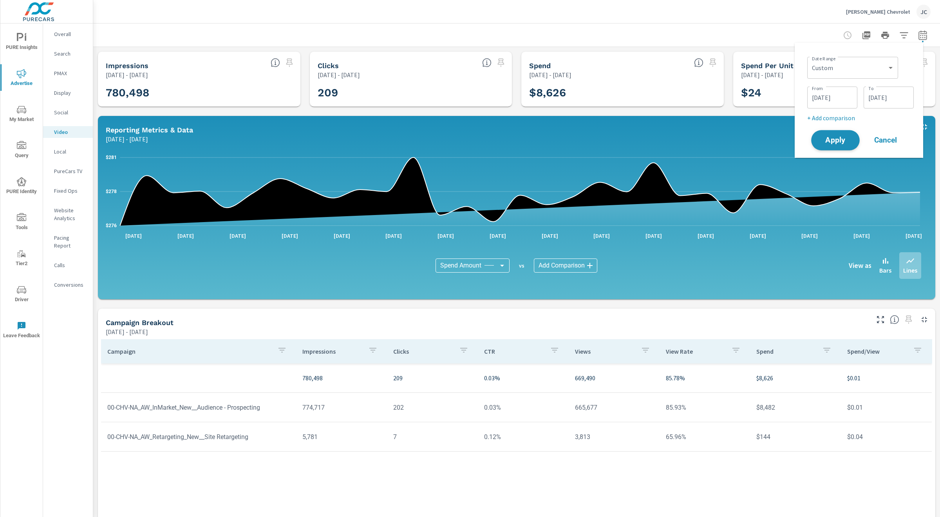
click at [834, 140] on span "Apply" at bounding box center [836, 140] width 32 height 7
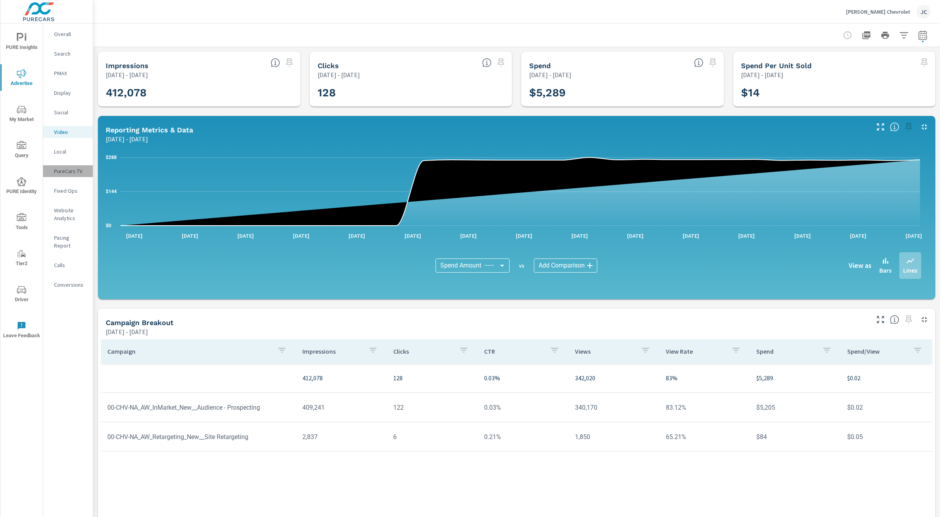
click at [67, 171] on p "PureCars TV" at bounding box center [70, 171] width 33 height 8
